Goal: Navigation & Orientation: Find specific page/section

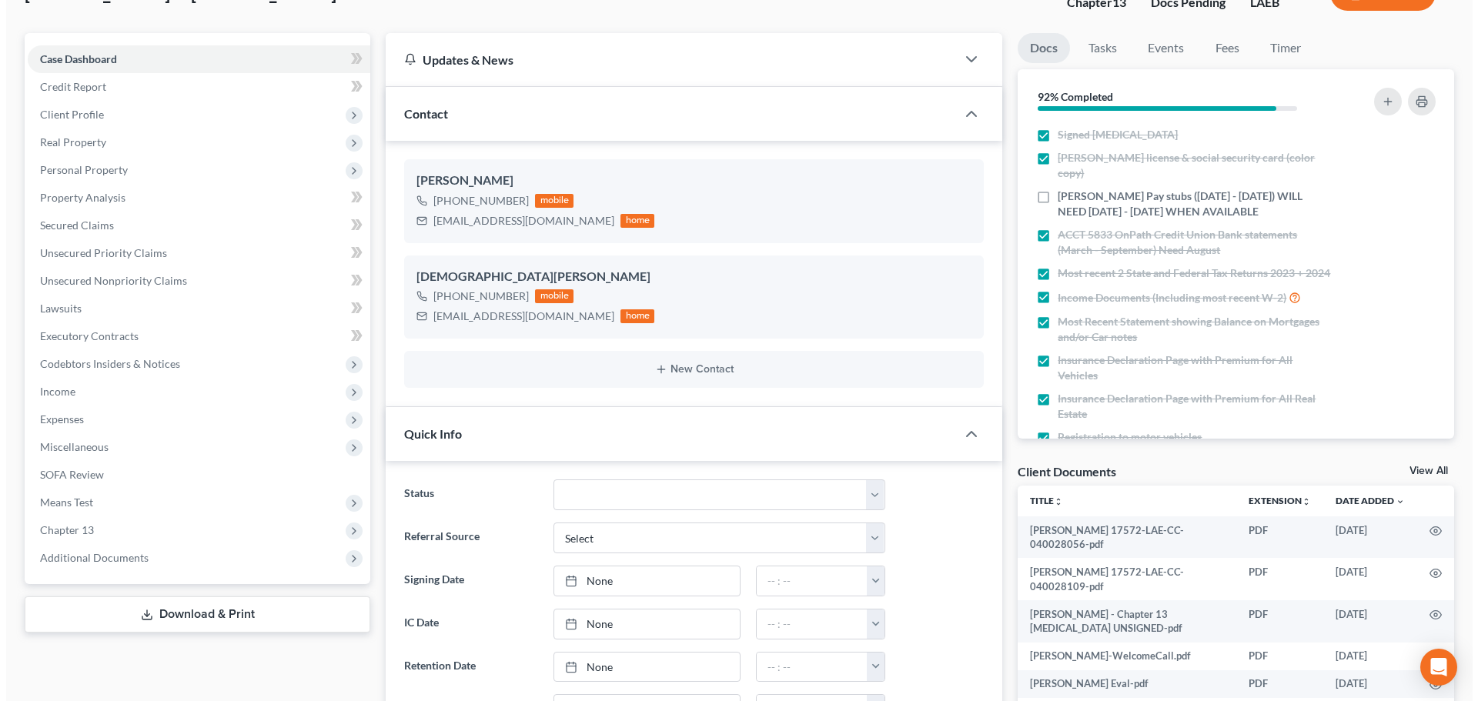
scroll to position [534, 0]
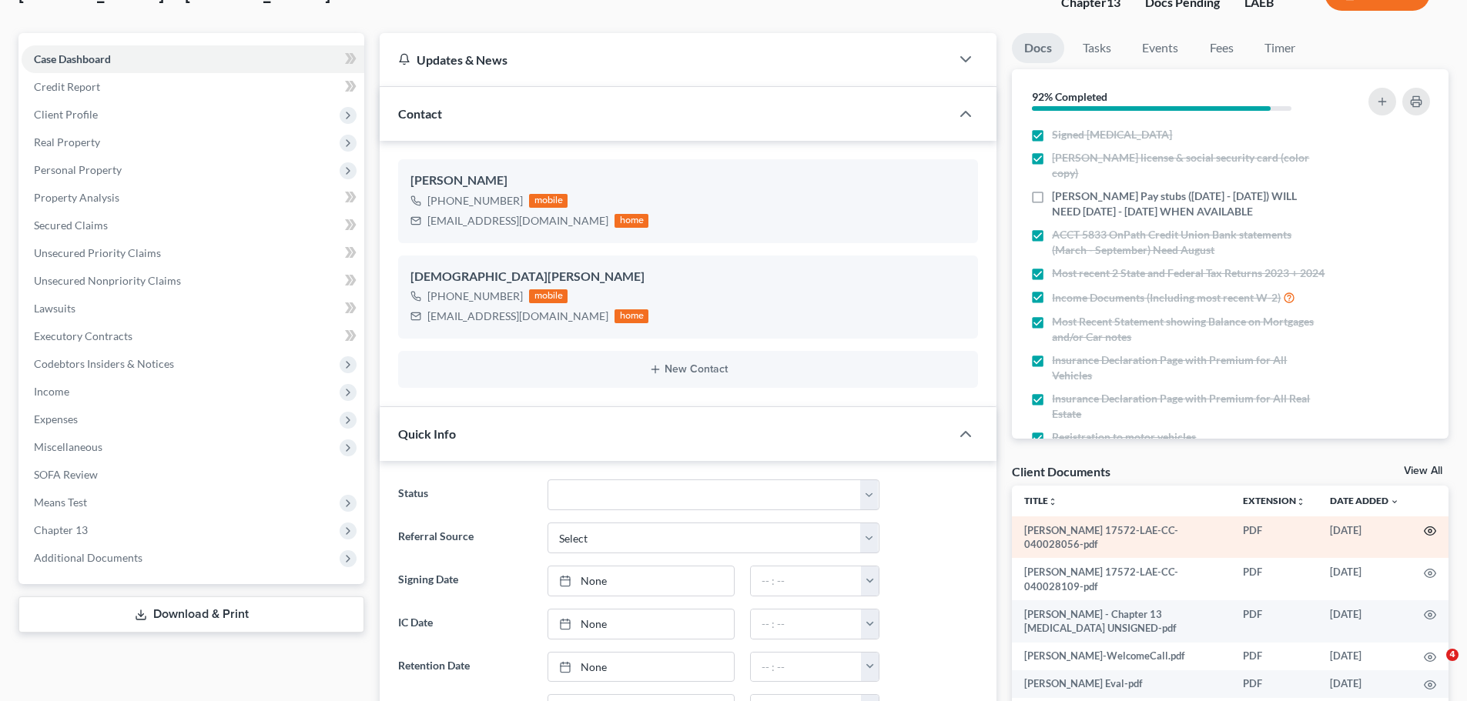
click at [1427, 531] on icon "button" at bounding box center [1430, 531] width 12 height 12
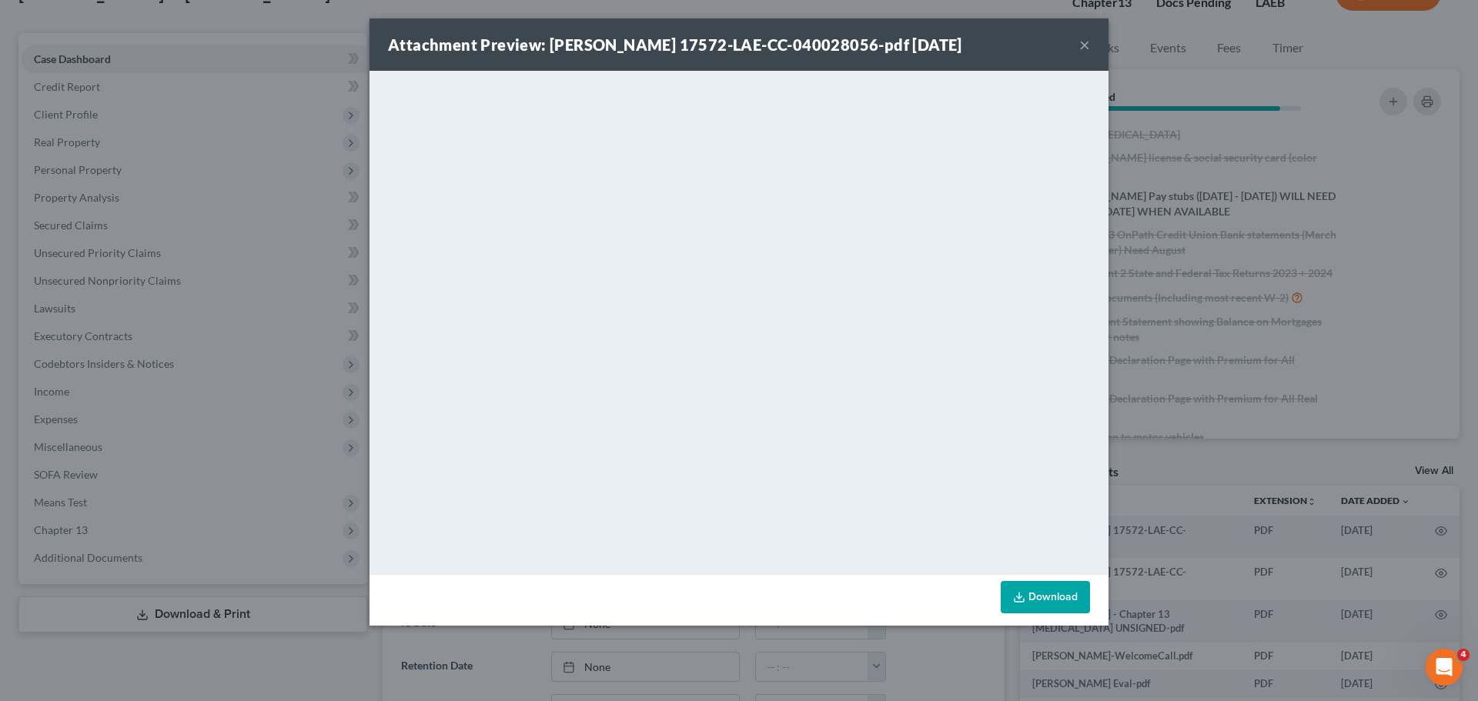
click at [1082, 42] on button "×" at bounding box center [1084, 44] width 11 height 18
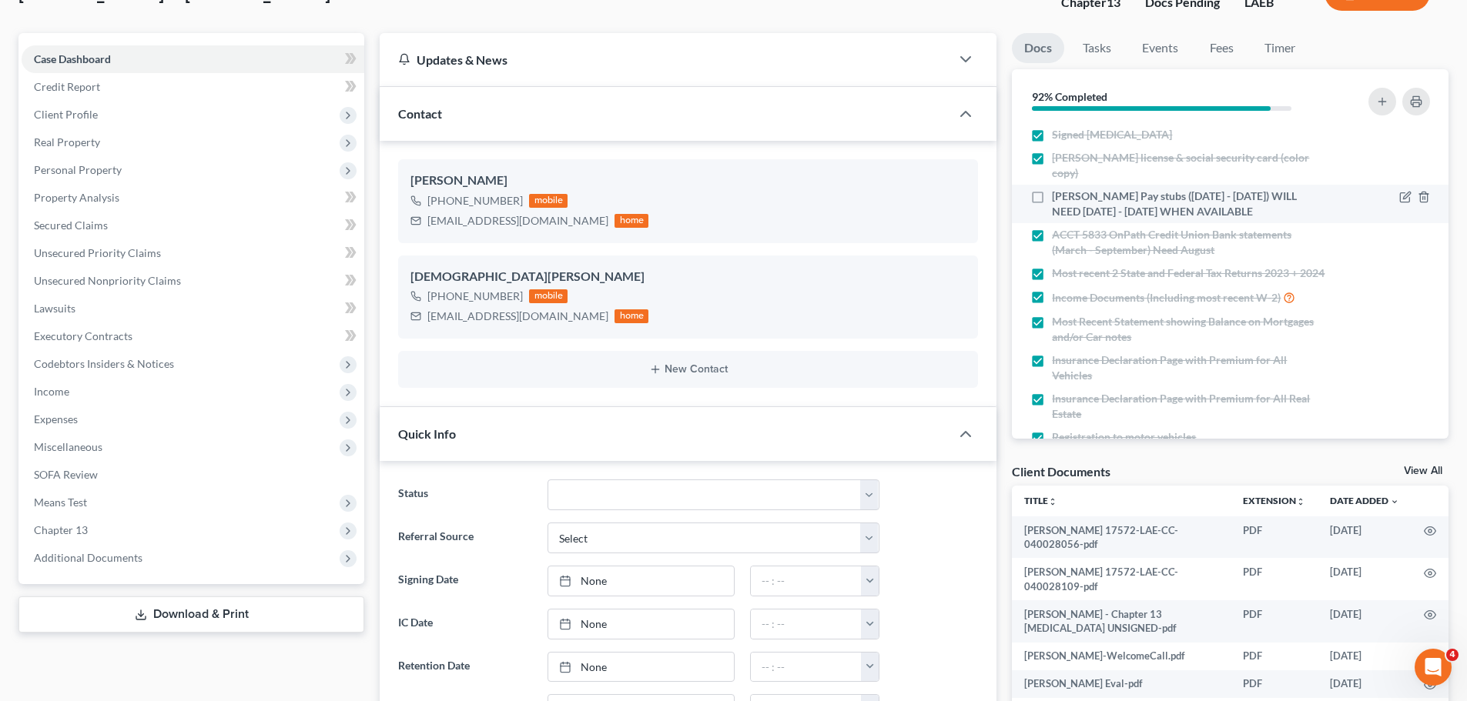
click at [1177, 185] on li "[PERSON_NAME] Pay stubs ([DATE] - [DATE]) WILL NEED [DATE] - [DATE] WHEN AVAILA…" at bounding box center [1230, 204] width 437 height 38
click at [1052, 189] on label "[PERSON_NAME] Pay stubs ([DATE] - [DATE]) WILL NEED [DATE] - [DATE] WHEN AVAILA…" at bounding box center [1189, 204] width 274 height 31
click at [1058, 189] on input "[PERSON_NAME] Pay stubs ([DATE] - [DATE]) WILL NEED [DATE] - [DATE] WHEN AVAILA…" at bounding box center [1063, 194] width 10 height 10
checkbox input "true"
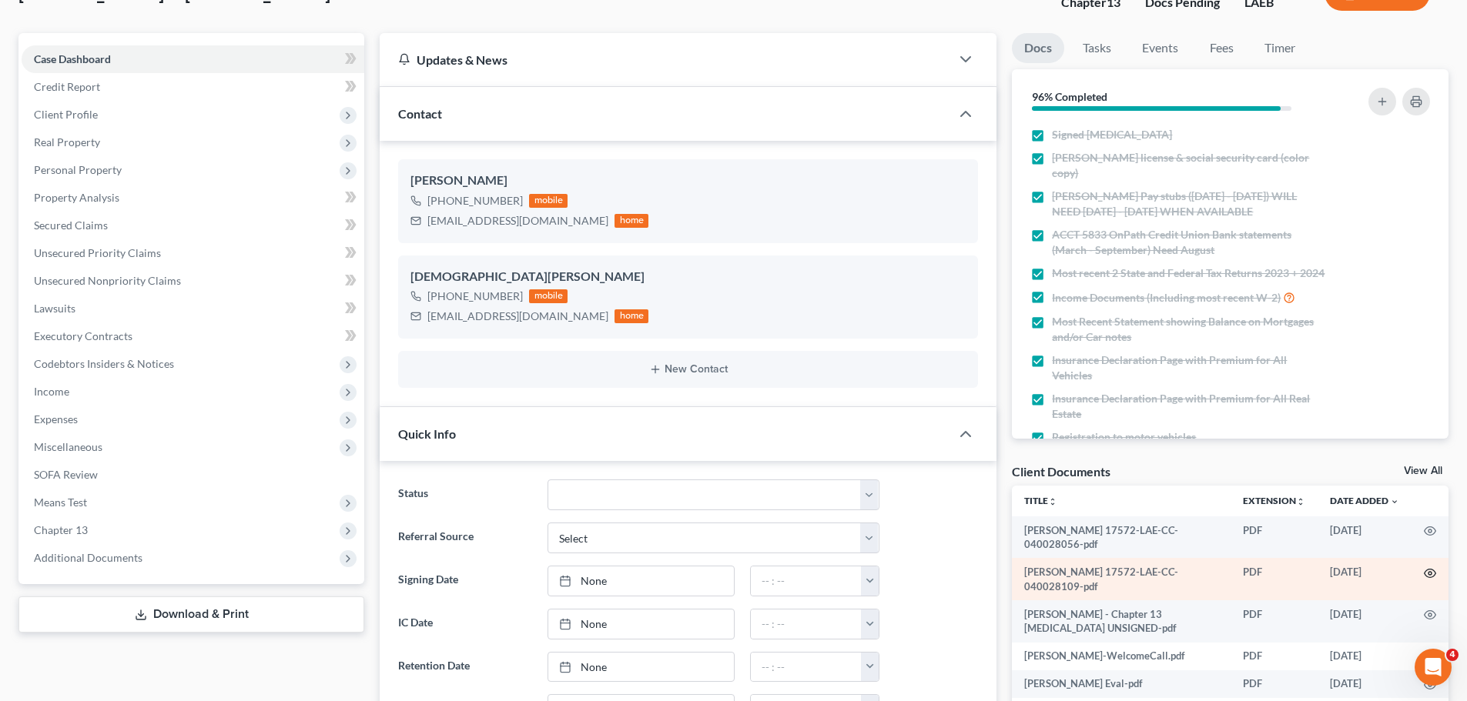
click at [1430, 576] on icon "button" at bounding box center [1430, 573] width 12 height 12
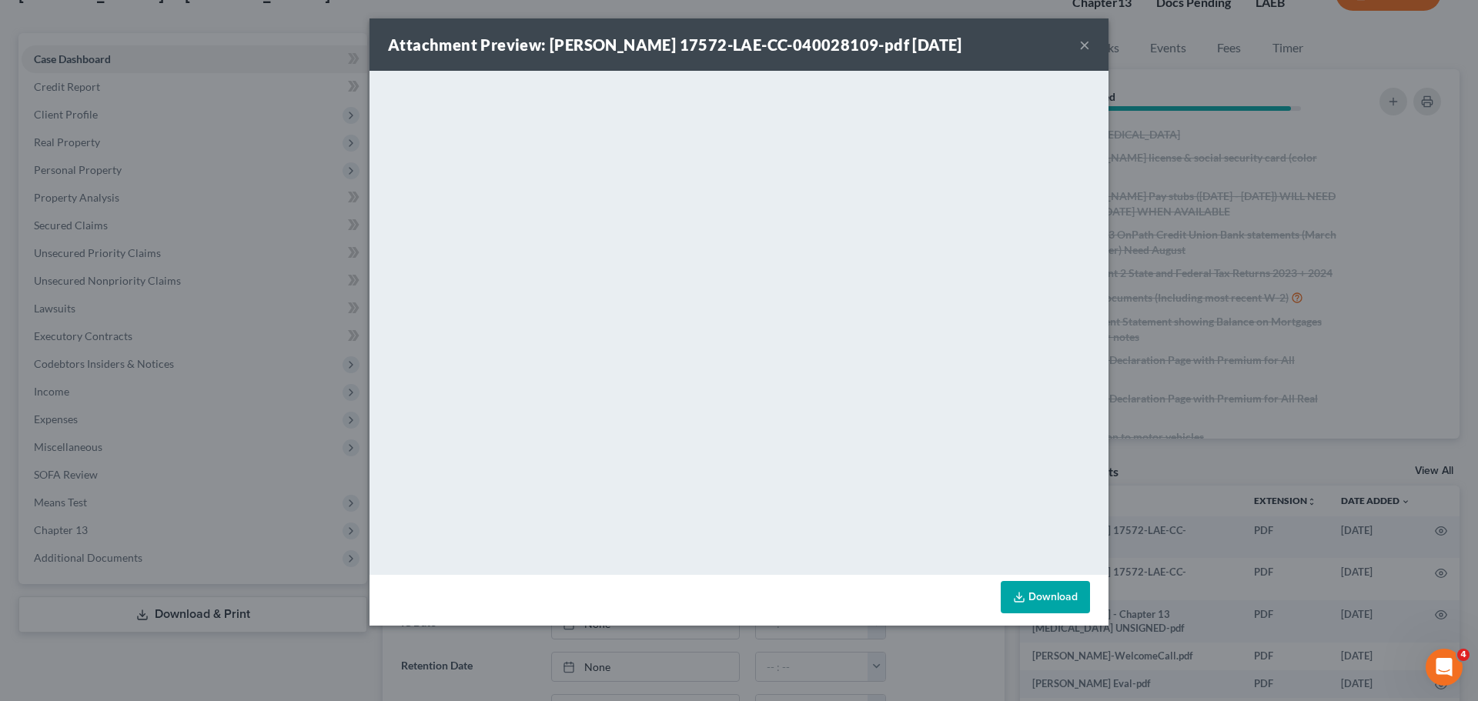
click at [1082, 40] on button "×" at bounding box center [1084, 44] width 11 height 18
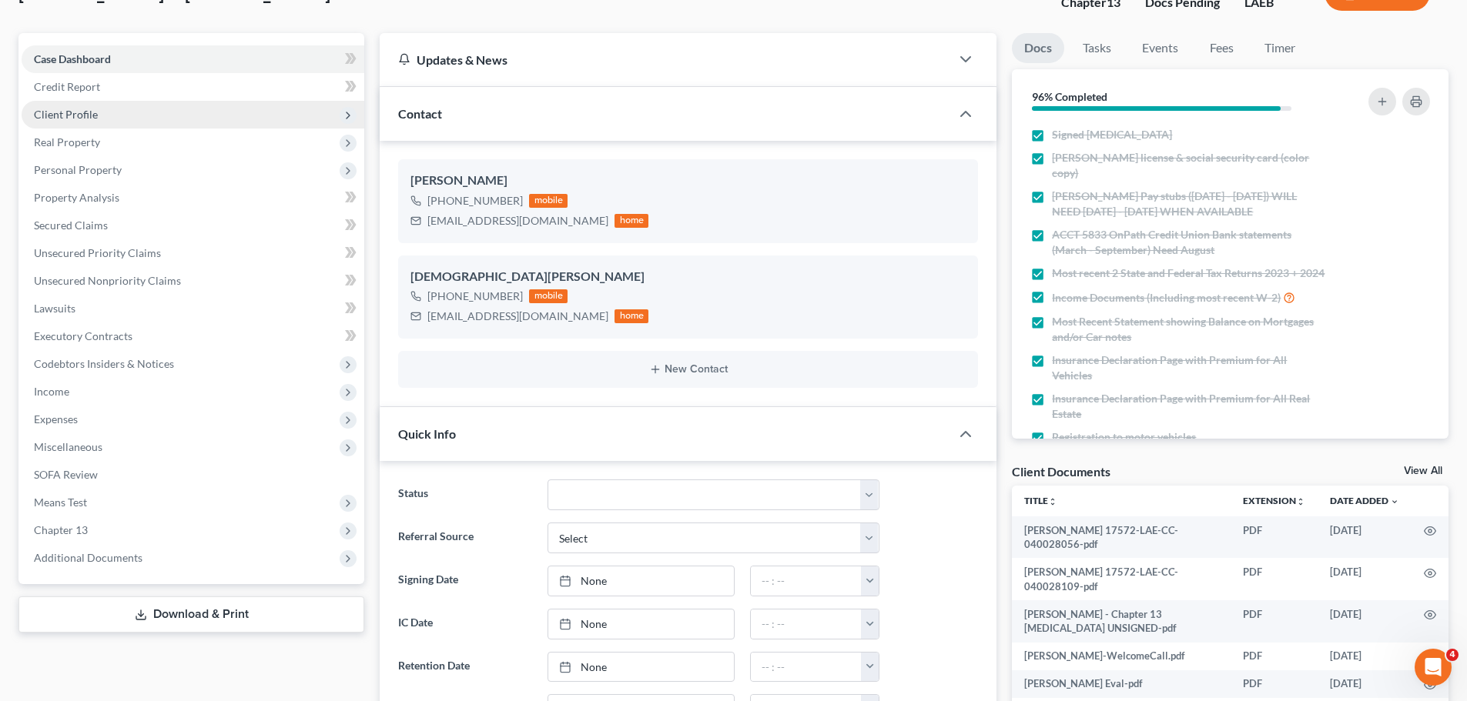
click at [98, 115] on span "Client Profile" at bounding box center [193, 115] width 343 height 28
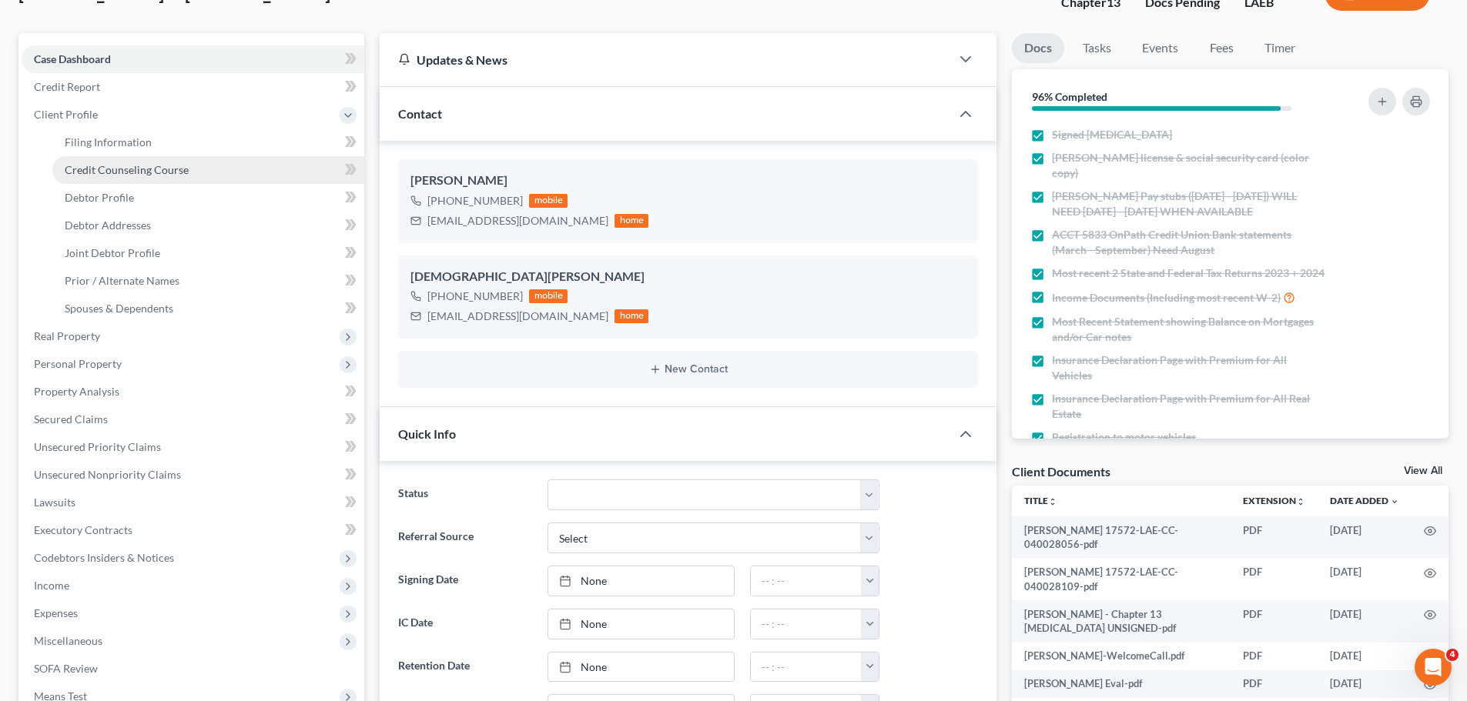
click at [110, 174] on span "Credit Counseling Course" at bounding box center [127, 169] width 124 height 13
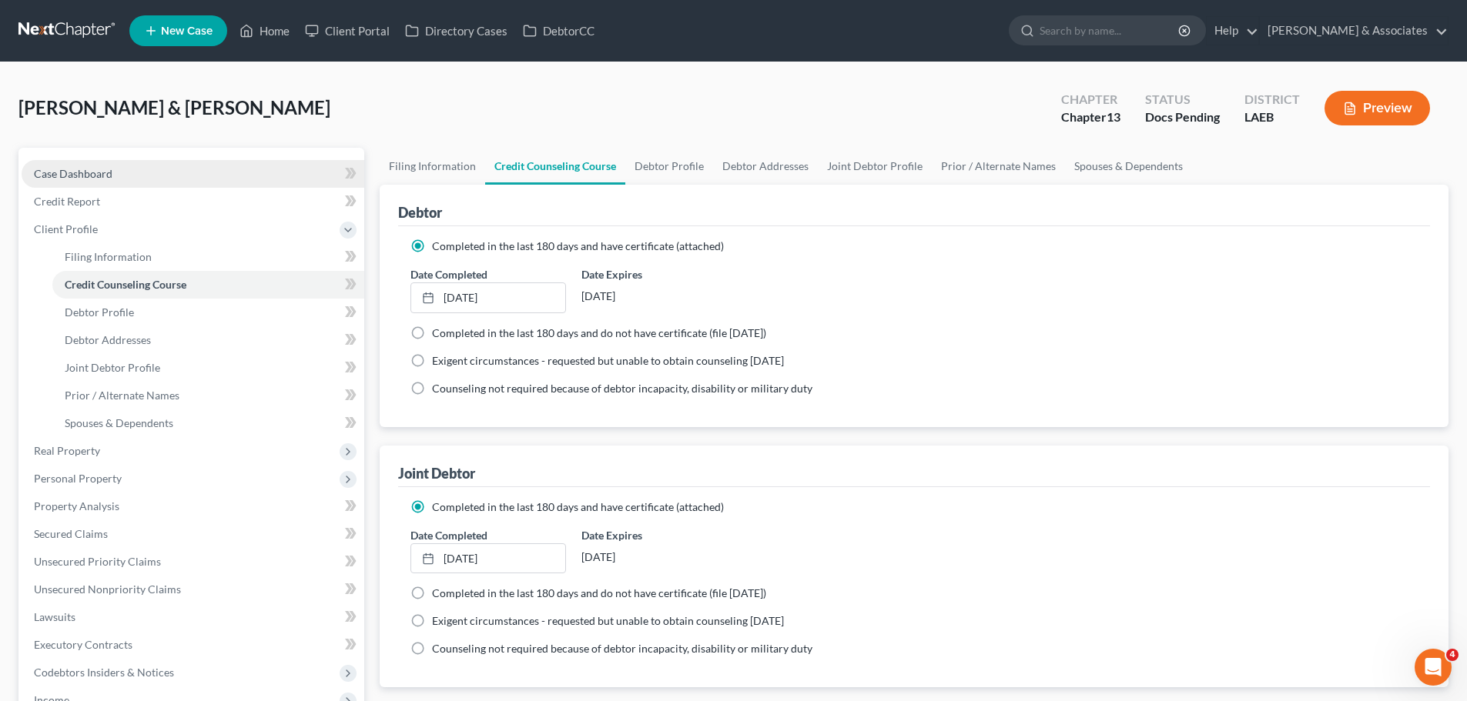
click at [102, 172] on span "Case Dashboard" at bounding box center [73, 173] width 79 height 13
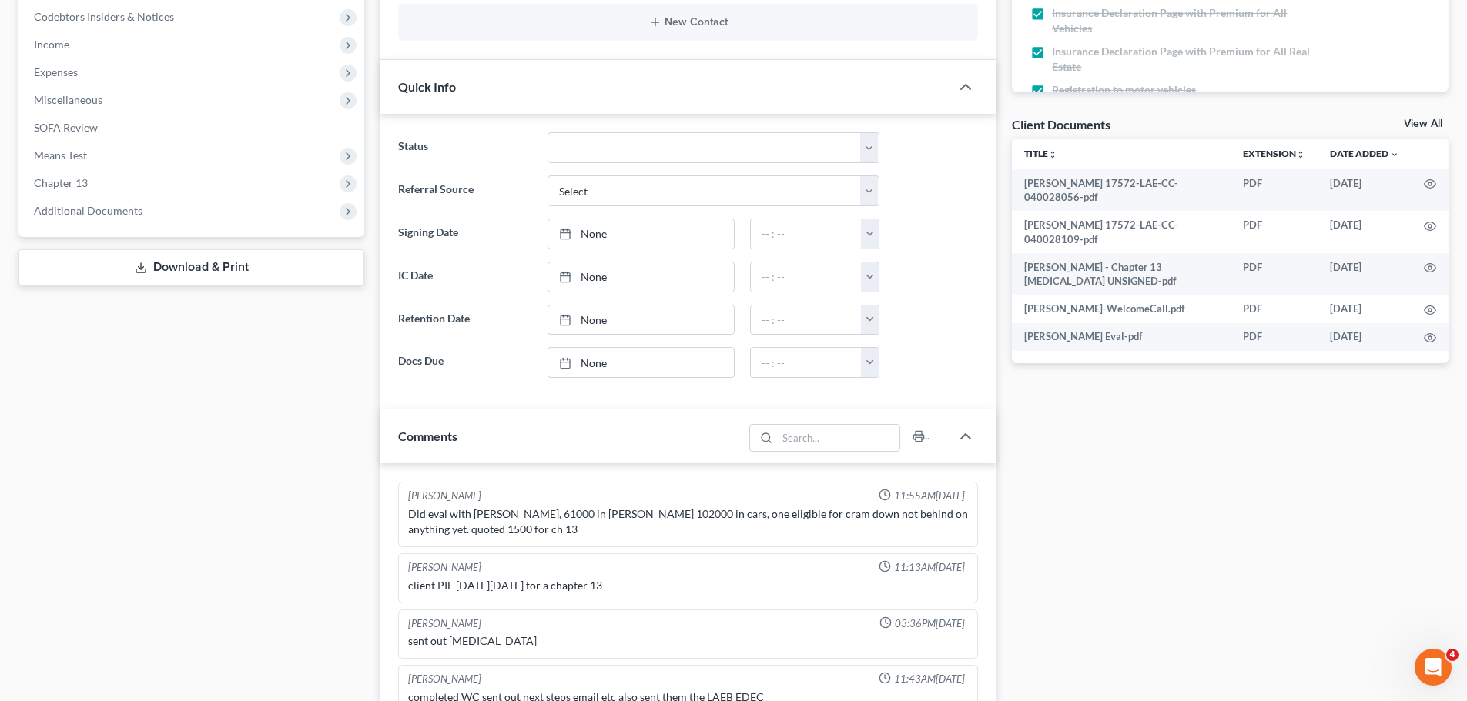
scroll to position [534, 0]
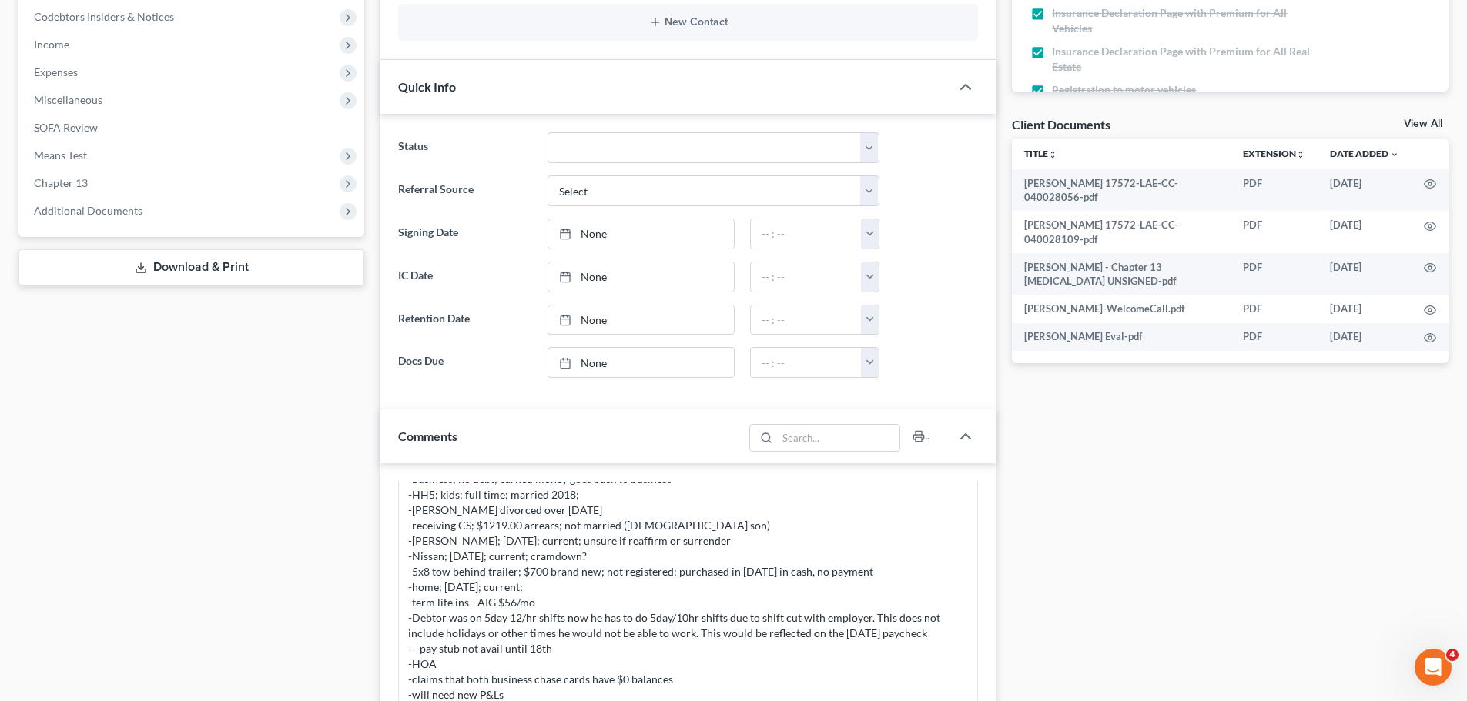
click at [1427, 124] on link "View All" at bounding box center [1423, 124] width 38 height 11
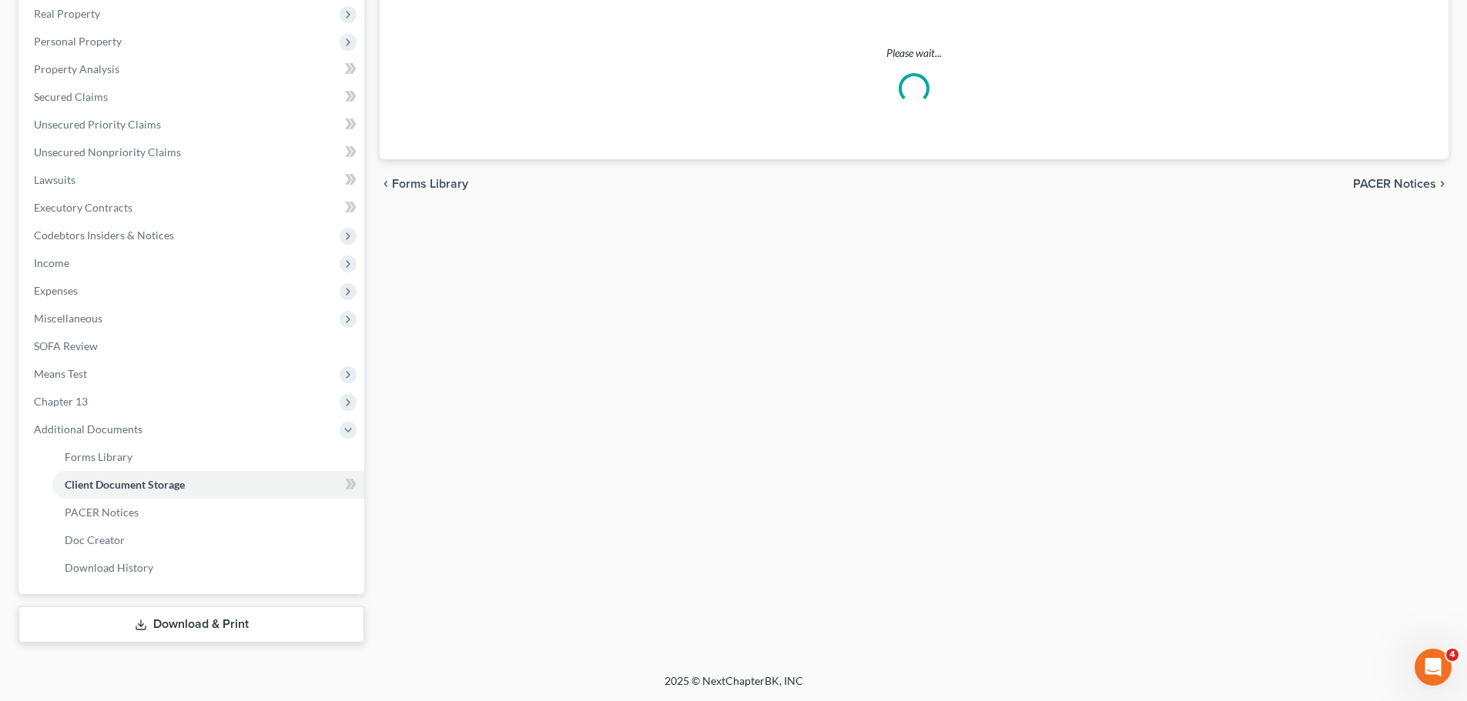
scroll to position [13, 0]
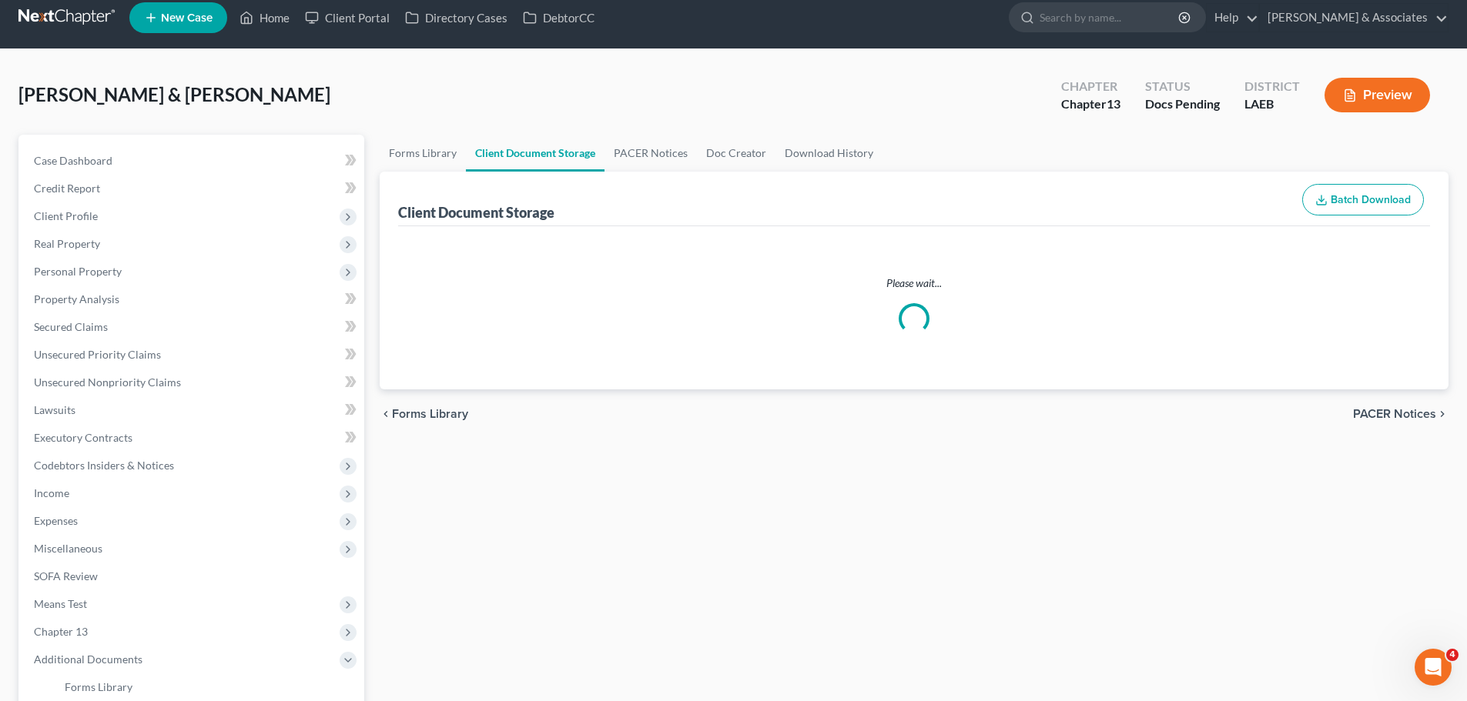
select select "1"
select select "0"
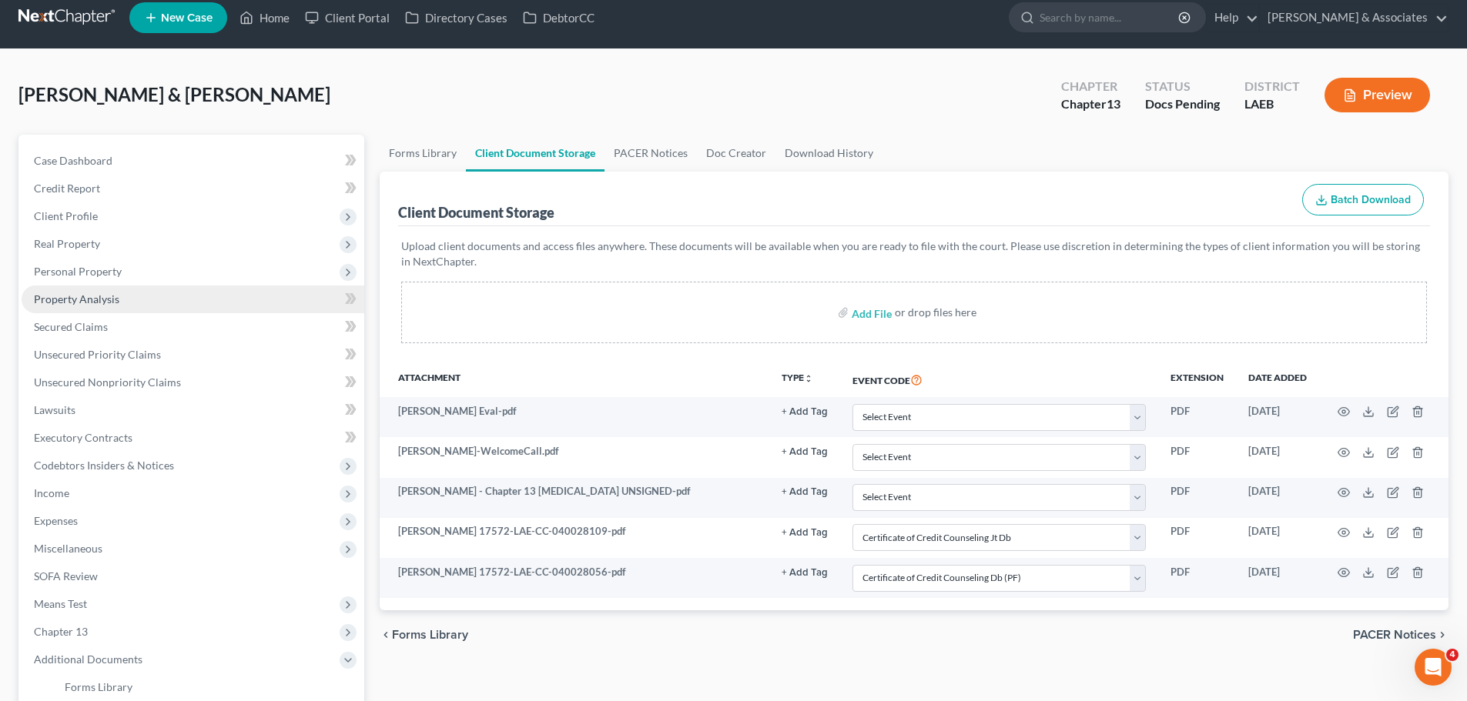
scroll to position [0, 0]
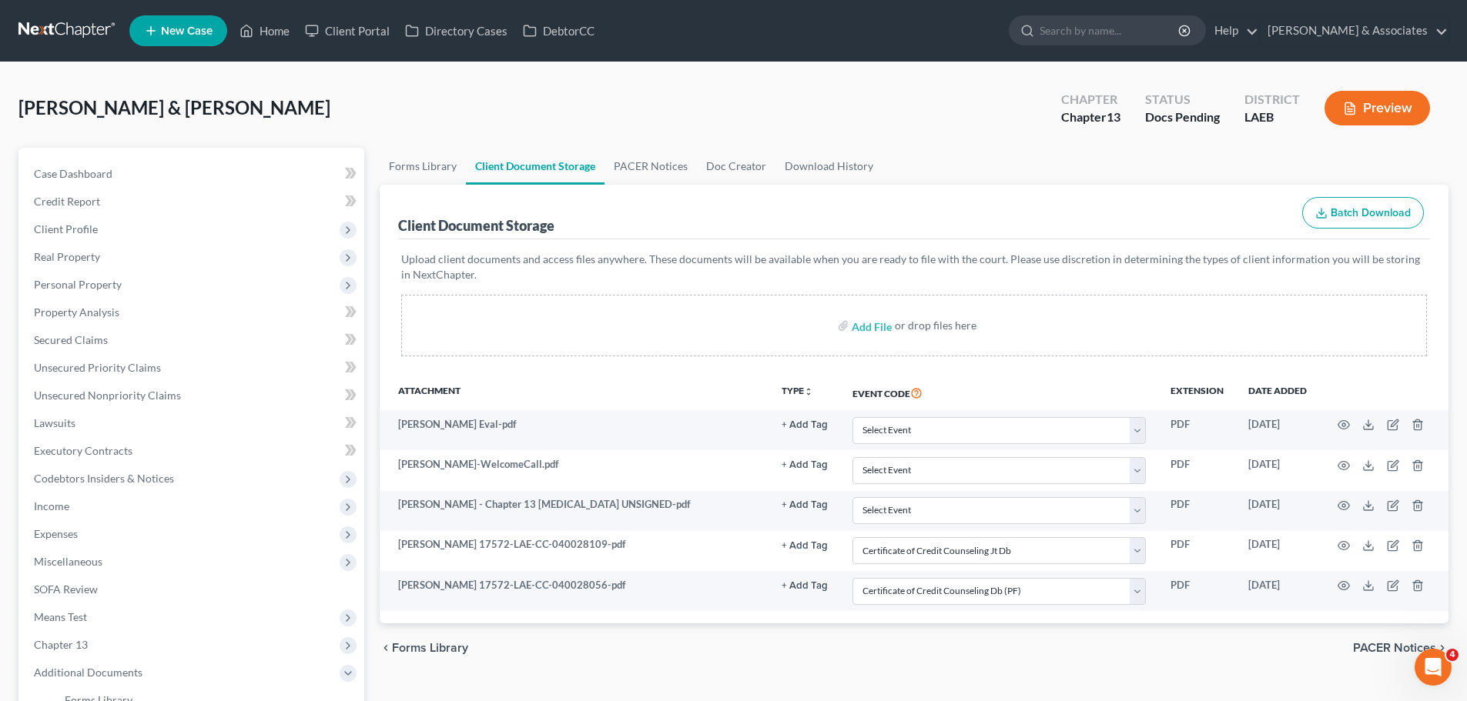
click at [760, 645] on div "chevron_left Forms Library PACER Notices chevron_right" at bounding box center [914, 648] width 1069 height 49
click at [182, 166] on link "Case Dashboard" at bounding box center [193, 174] width 343 height 28
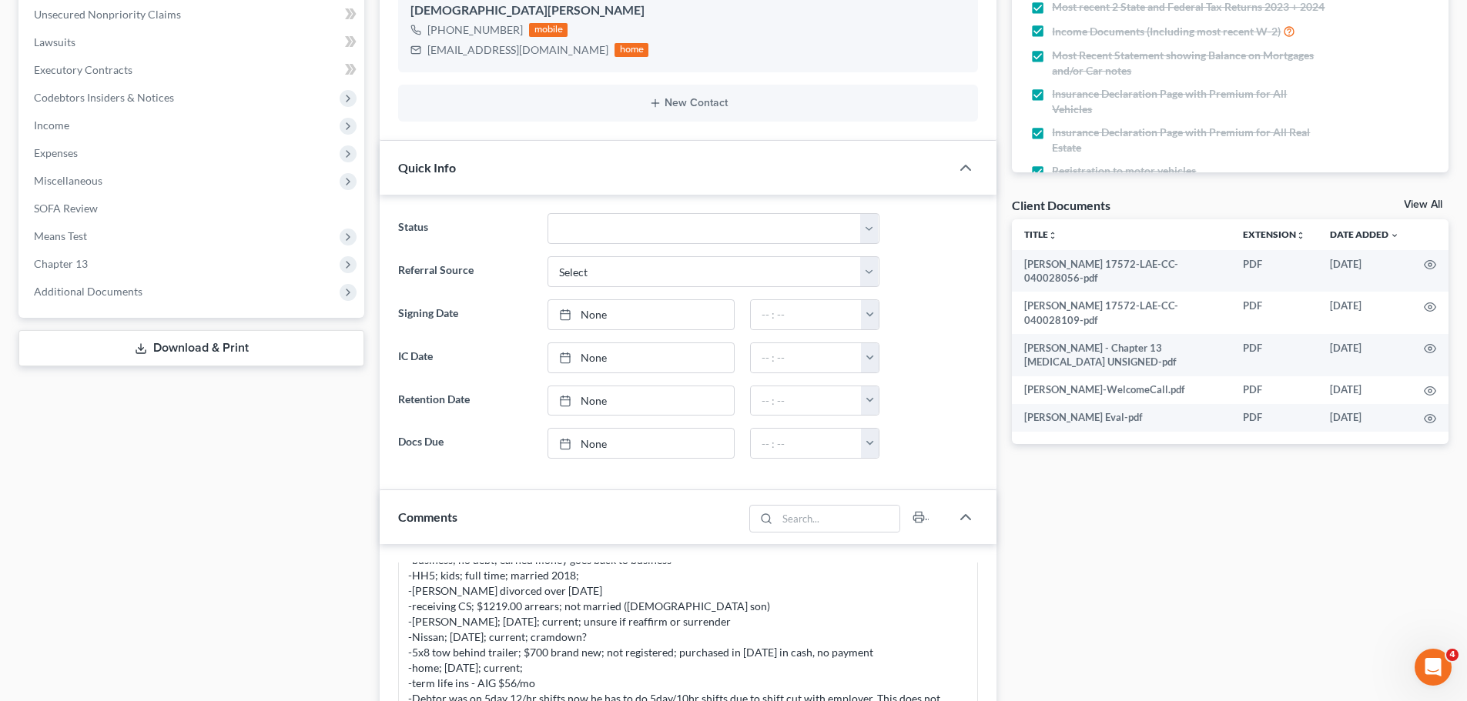
scroll to position [385, 0]
click at [1097, 597] on div "Docs Tasks Events Fees Timer 96% Completed Nothing here yet! Signed [MEDICAL_DA…" at bounding box center [1230, 459] width 452 height 1393
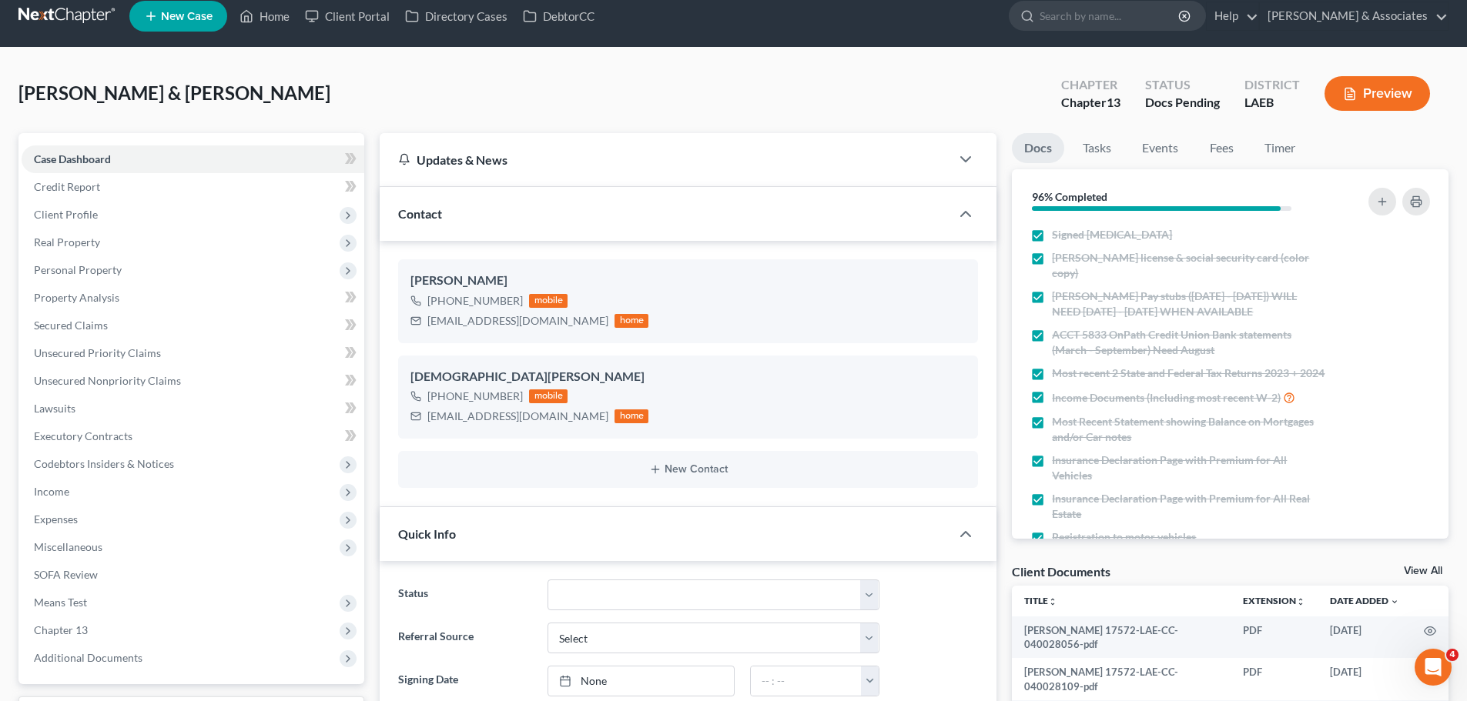
scroll to position [0, 0]
